Goal: Check status: Check status

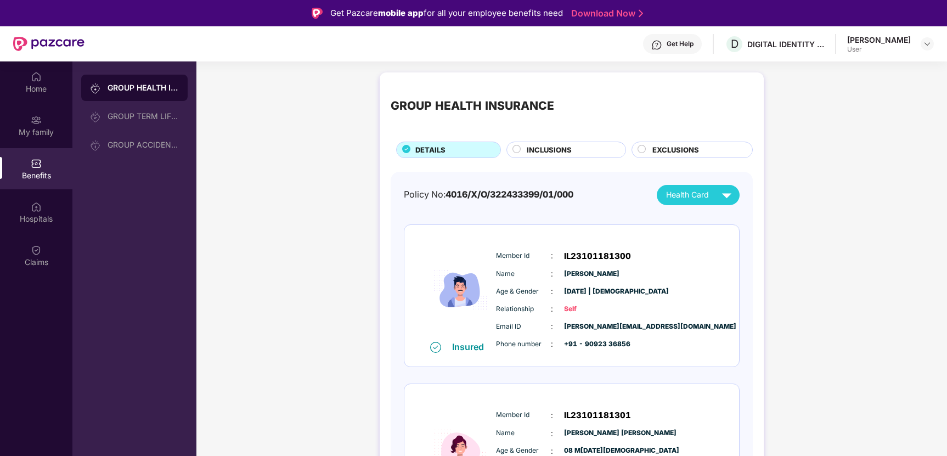
click at [33, 255] on img at bounding box center [36, 250] width 11 height 11
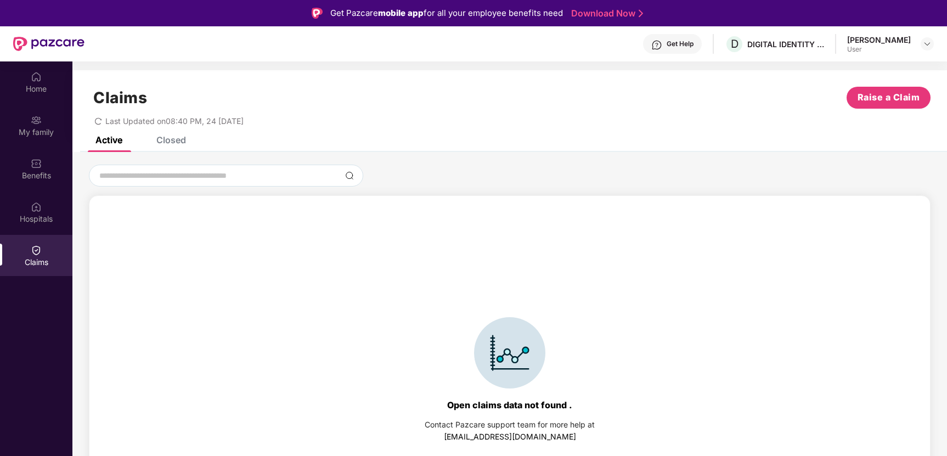
click at [168, 142] on div "Closed" at bounding box center [171, 139] width 30 height 11
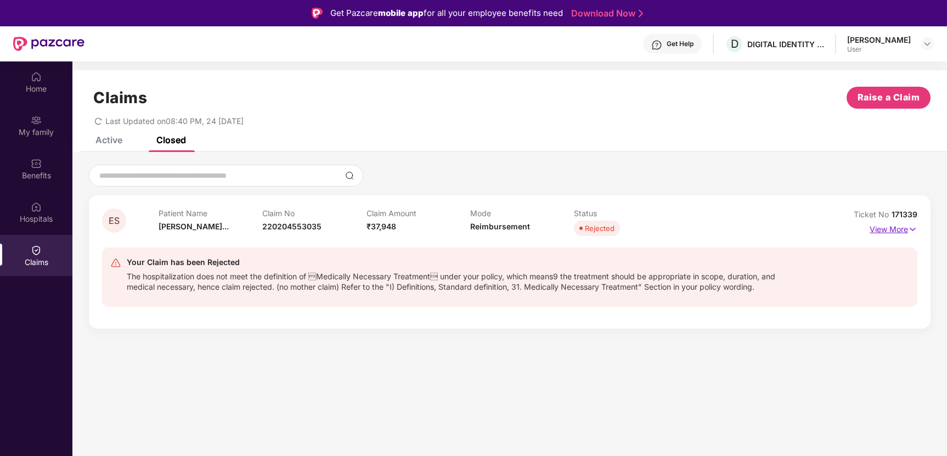
click at [889, 231] on p "View More" at bounding box center [893, 228] width 48 height 15
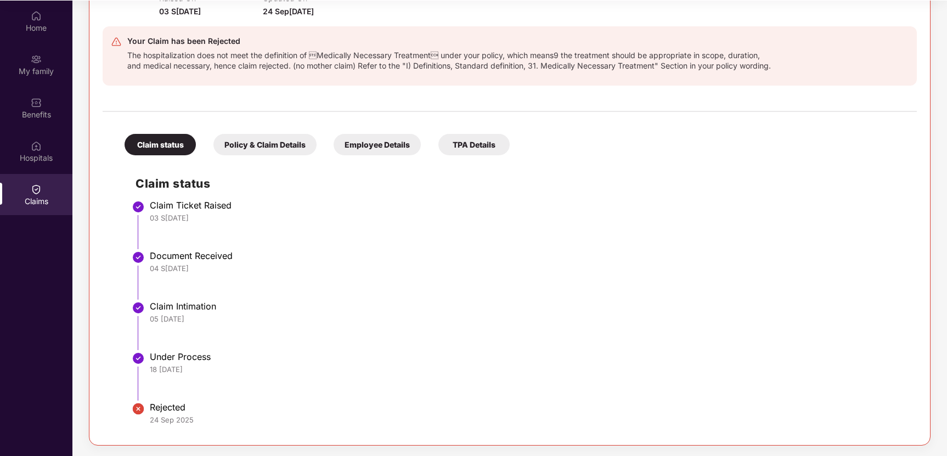
scroll to position [61, 0]
click at [258, 143] on div "Policy & Claim Details" at bounding box center [264, 143] width 103 height 21
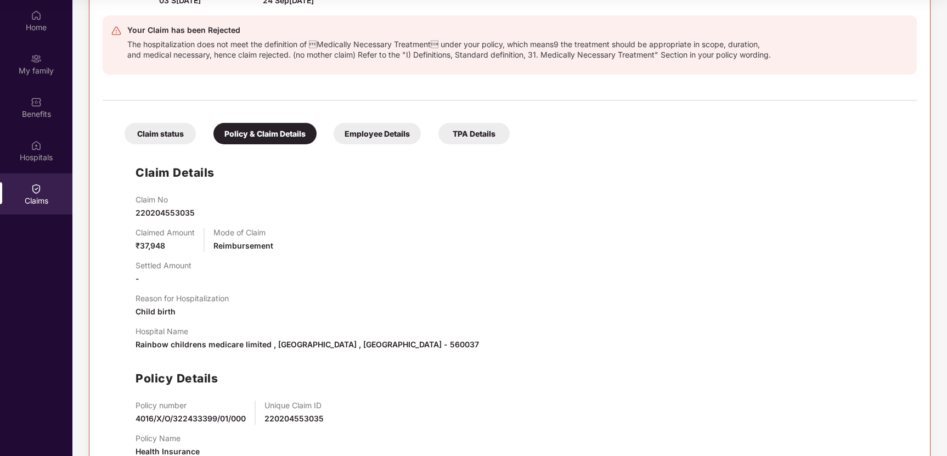
scroll to position [252, 0]
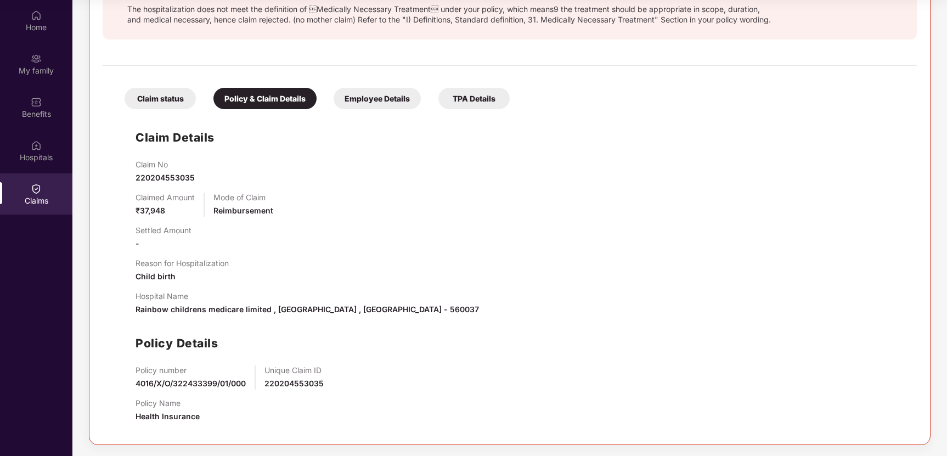
click at [371, 101] on div "Employee Details" at bounding box center [377, 98] width 87 height 21
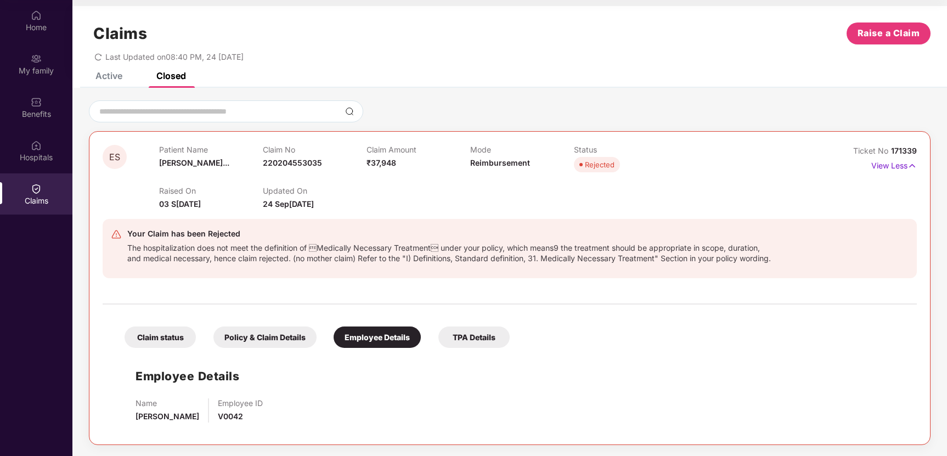
click at [482, 319] on div "Claim status Policy & Claim Details Employee Details TPA Details" at bounding box center [312, 331] width 396 height 32
click at [478, 339] on div "TPA Details" at bounding box center [473, 336] width 71 height 21
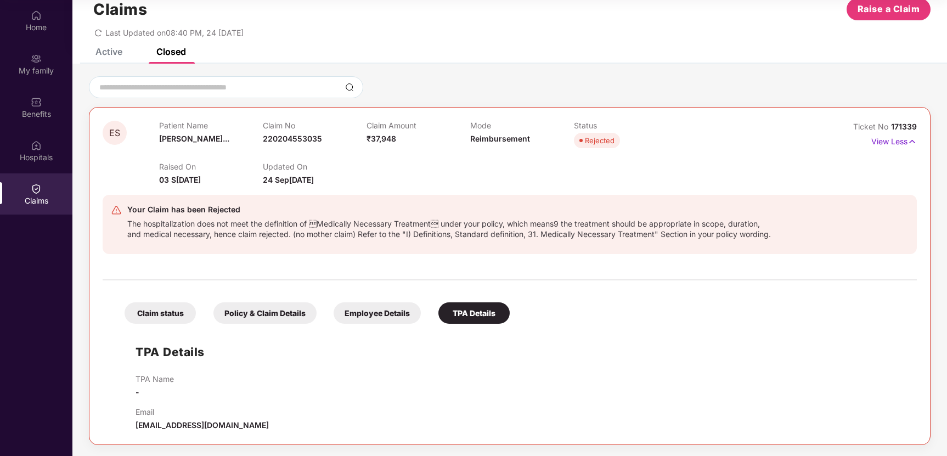
click at [377, 238] on div "The hospitalization does not meet the definition of Medically Necessary Treatm…" at bounding box center [451, 227] width 648 height 23
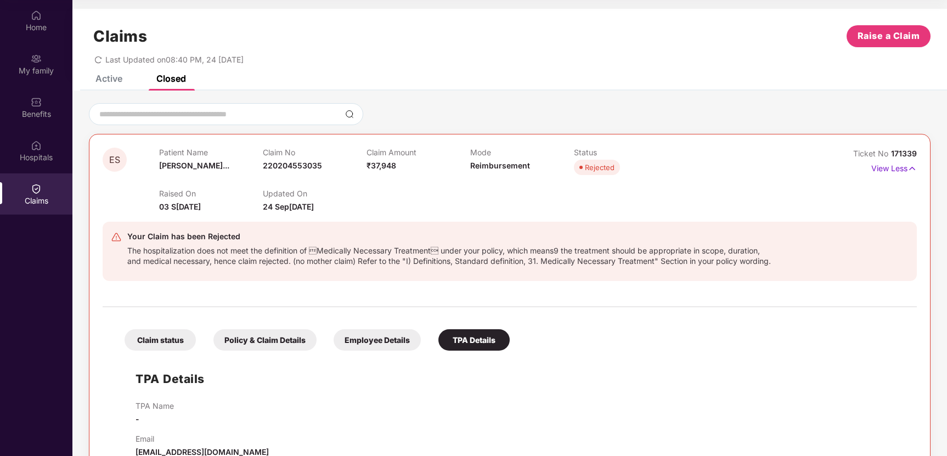
click at [108, 72] on div "Claims Raise a Claim Last Updated on 08:40 PM[DATE]" at bounding box center [509, 42] width 874 height 66
click at [103, 80] on div "Active" at bounding box center [108, 78] width 27 height 11
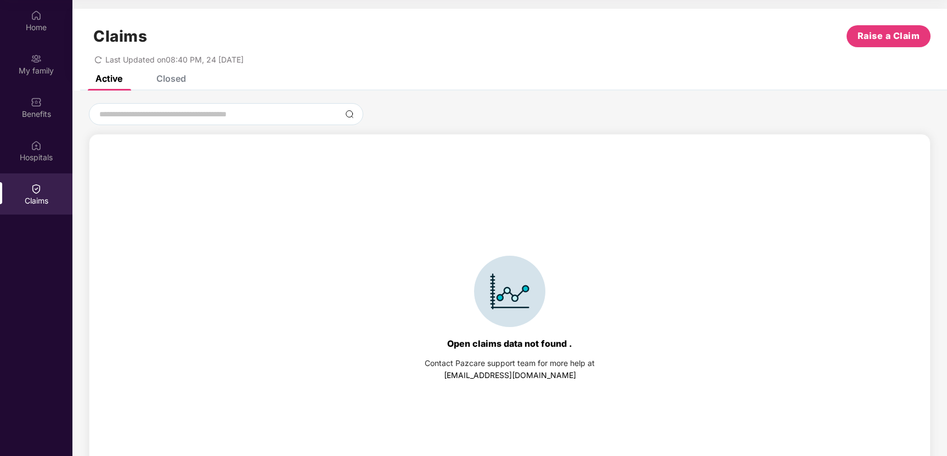
click at [194, 76] on div "Active Closed" at bounding box center [509, 82] width 874 height 15
click at [175, 79] on div "Closed" at bounding box center [171, 78] width 30 height 11
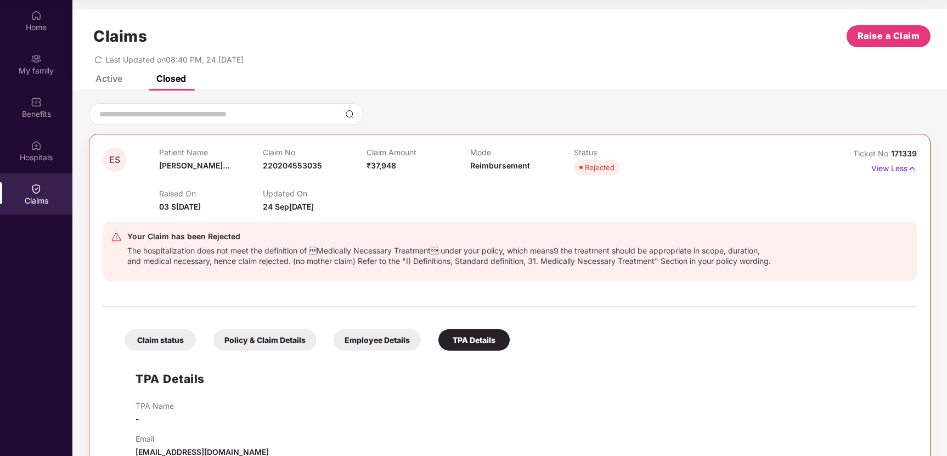
scroll to position [37, 0]
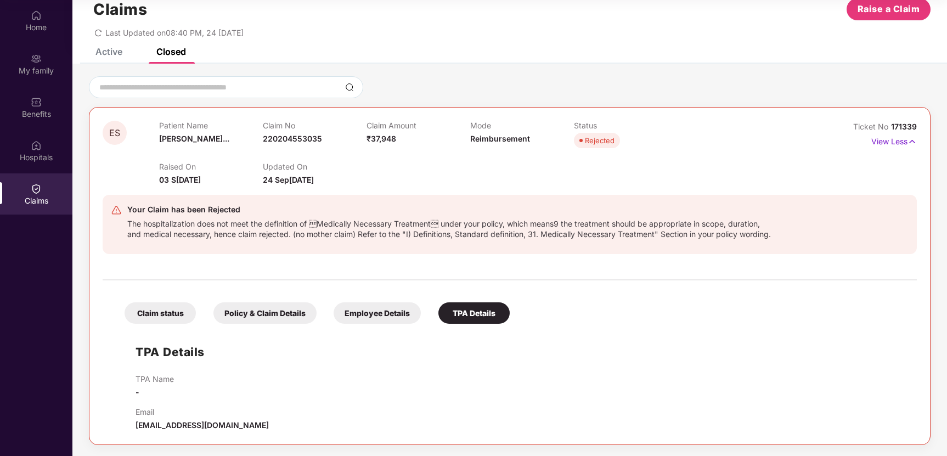
click at [104, 46] on div "Active" at bounding box center [108, 51] width 27 height 11
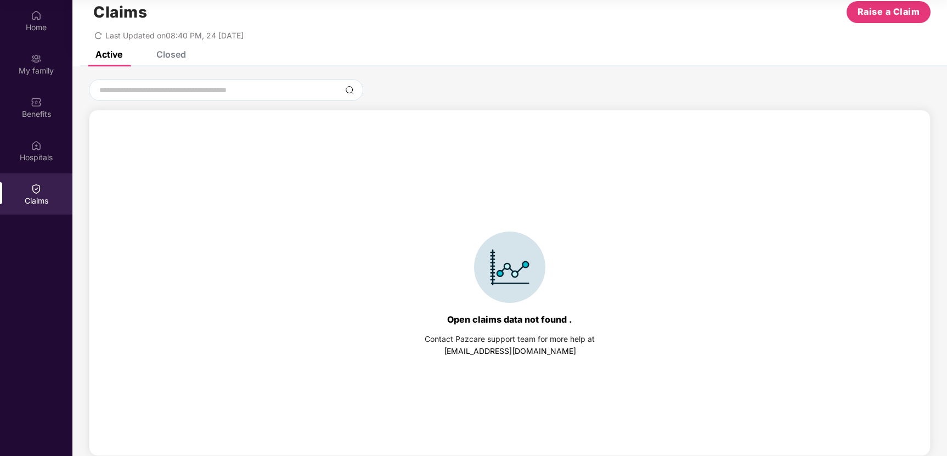
click at [91, 32] on div "Last Updated on 08:40 PM[DATE]" at bounding box center [509, 31] width 841 height 17
click at [95, 37] on icon "redo" at bounding box center [98, 35] width 7 height 7
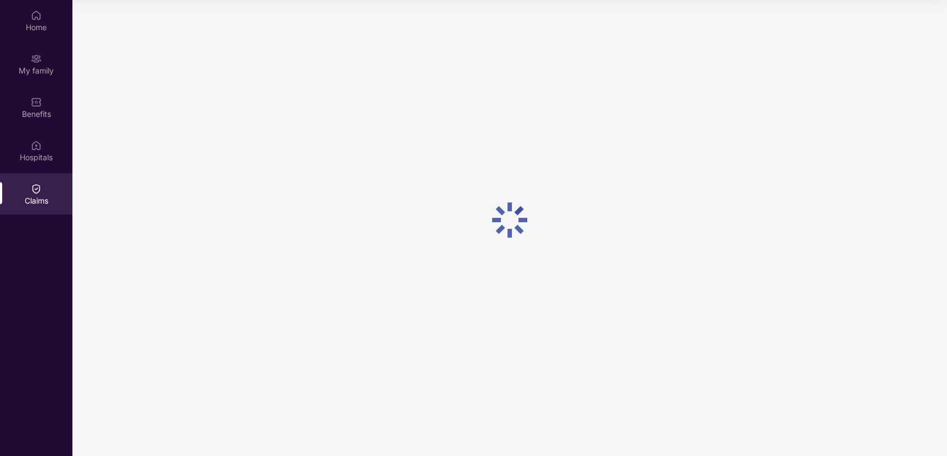
scroll to position [0, 0]
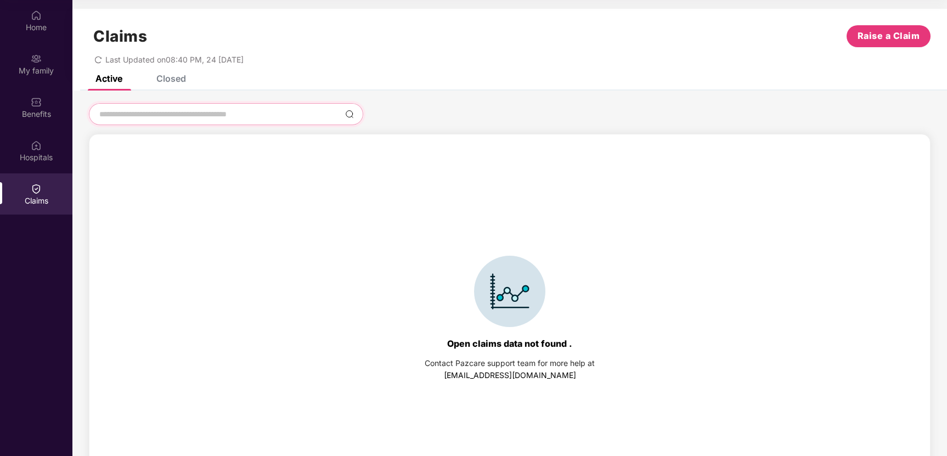
click at [223, 110] on input at bounding box center [219, 115] width 242 height 12
click at [167, 68] on div "Claims Raise a Claim Last Updated on 08:40 PM[DATE]" at bounding box center [509, 42] width 874 height 66
click at [168, 76] on div "Closed" at bounding box center [171, 78] width 30 height 11
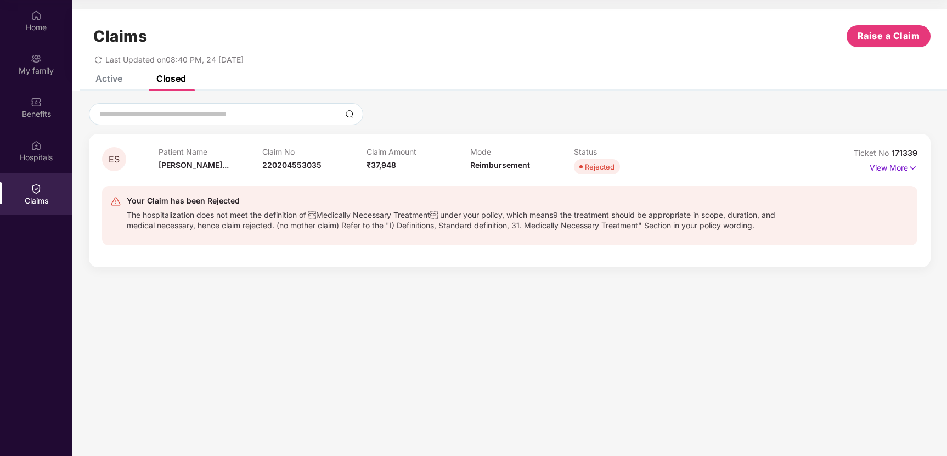
click at [439, 323] on section "Claims Raise a Claim Last Updated on 08:40 PM, [DATE]ctive Closed Open claims d…" at bounding box center [509, 228] width 874 height 456
click at [114, 206] on img at bounding box center [115, 201] width 11 height 11
click at [112, 163] on span "ES" at bounding box center [114, 159] width 11 height 9
click at [875, 167] on p "View More" at bounding box center [893, 166] width 48 height 15
